Goal: Understand process/instructions: Learn about a topic

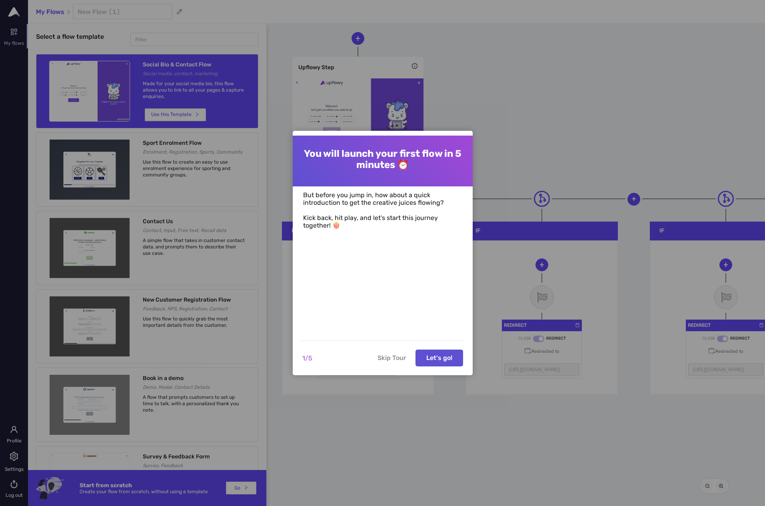
click at [401, 359] on button "Skip Tour" at bounding box center [392, 357] width 38 height 17
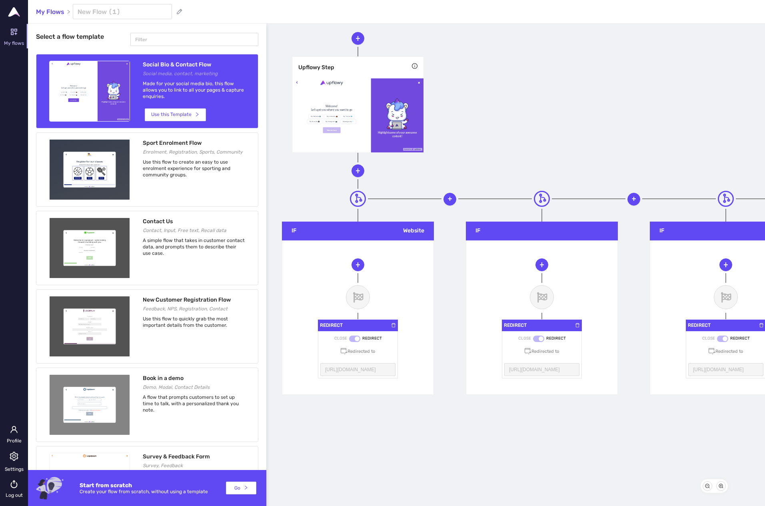
click at [12, 9] on img at bounding box center [14, 12] width 12 height 10
